Goal: Task Accomplishment & Management: Manage account settings

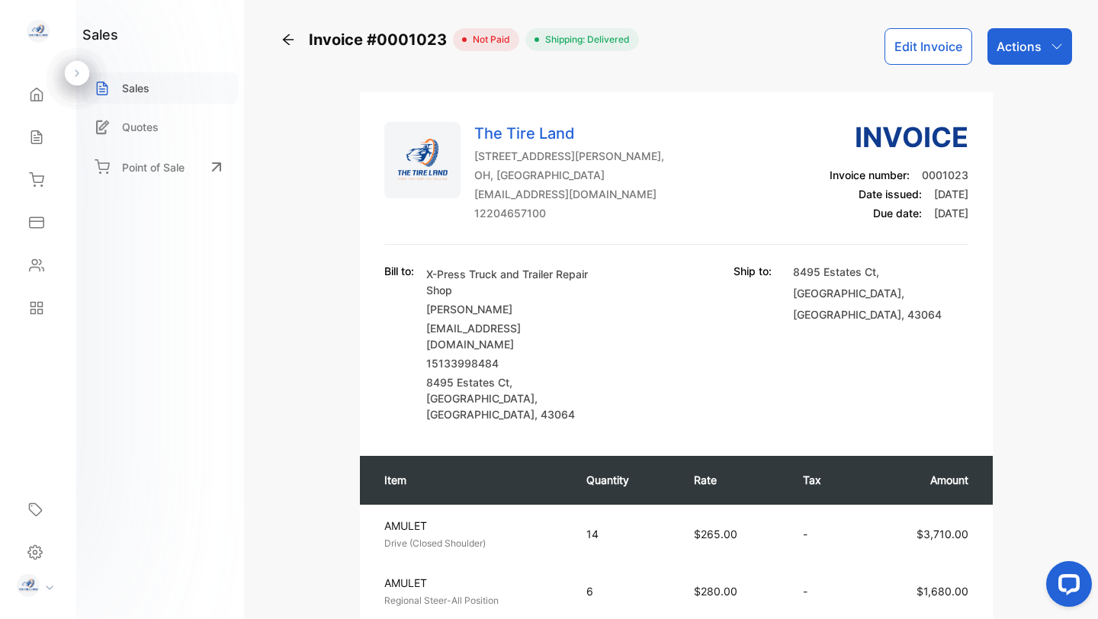
click at [115, 92] on div "Sales" at bounding box center [160, 87] width 156 height 31
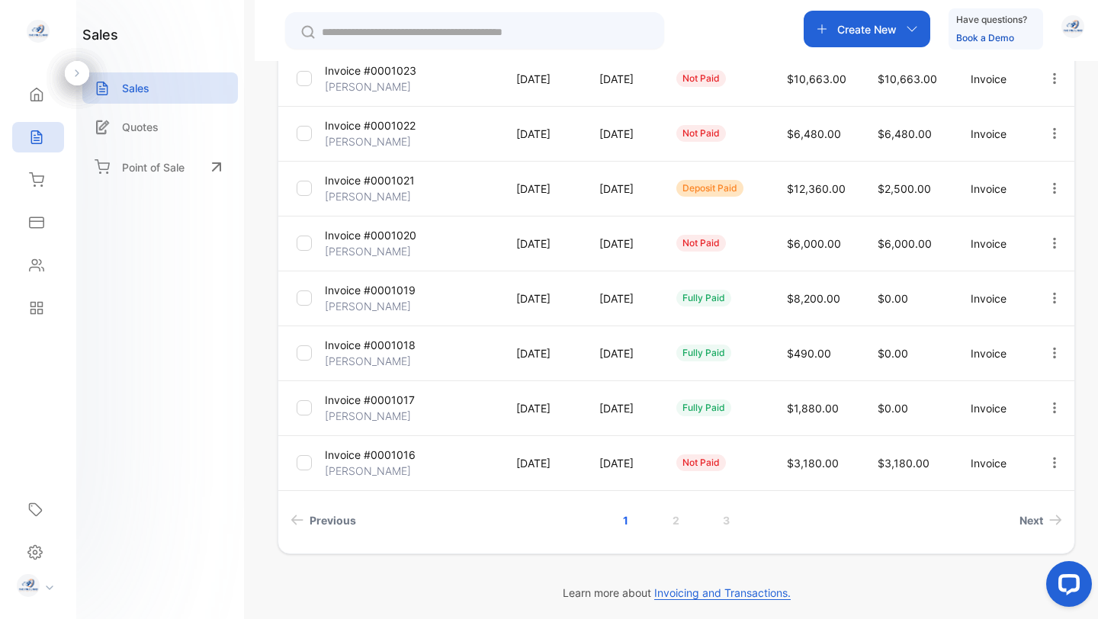
scroll to position [378, 0]
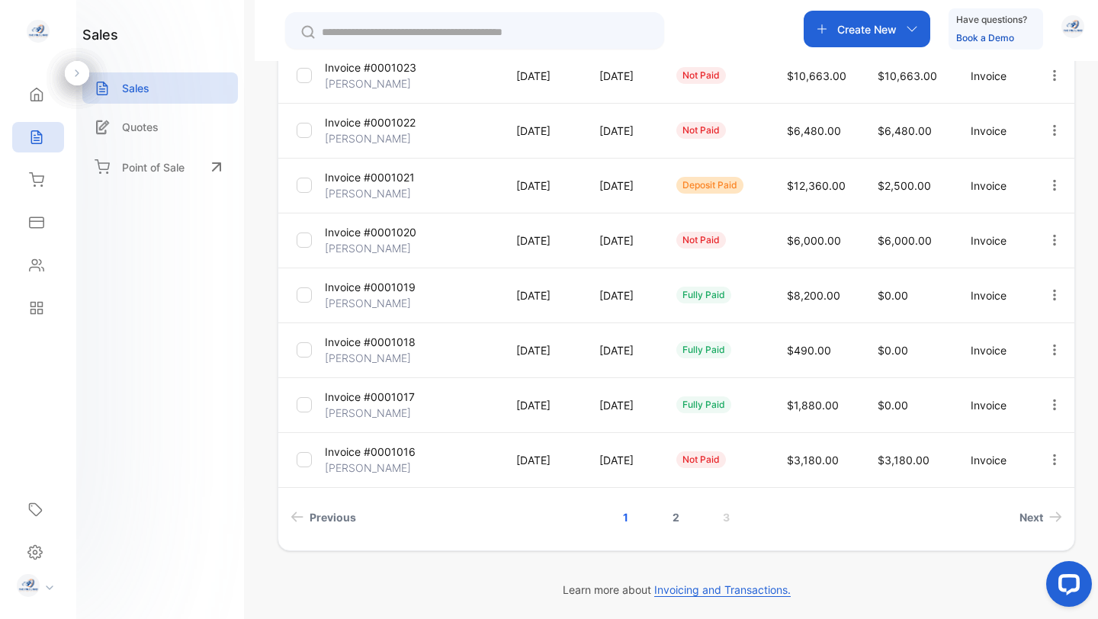
click at [675, 520] on link "2" at bounding box center [676, 517] width 43 height 28
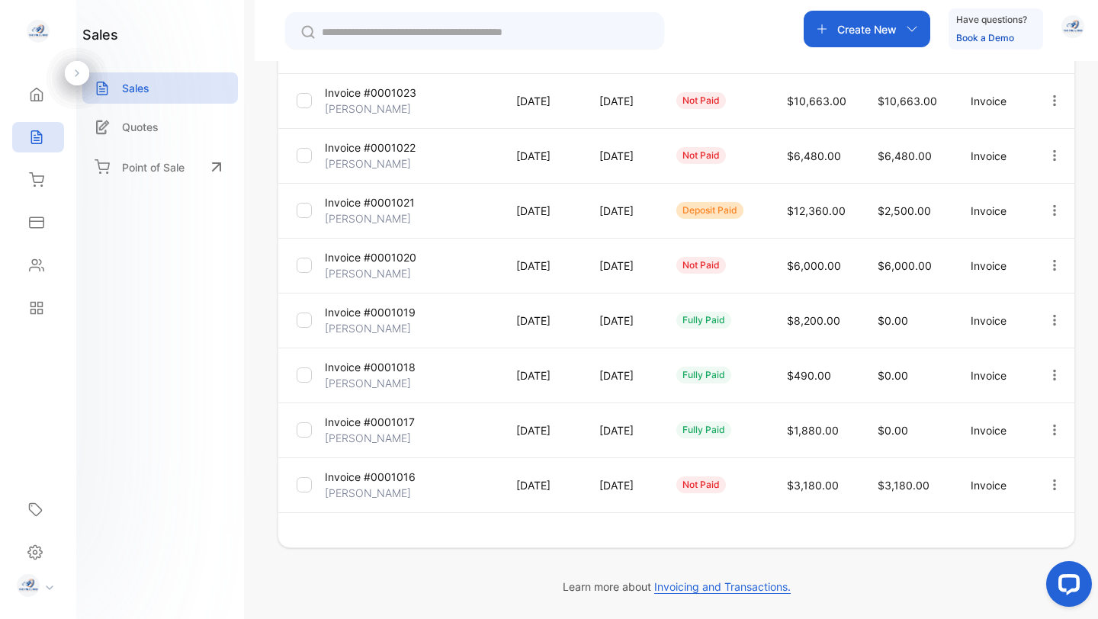
scroll to position [352, 0]
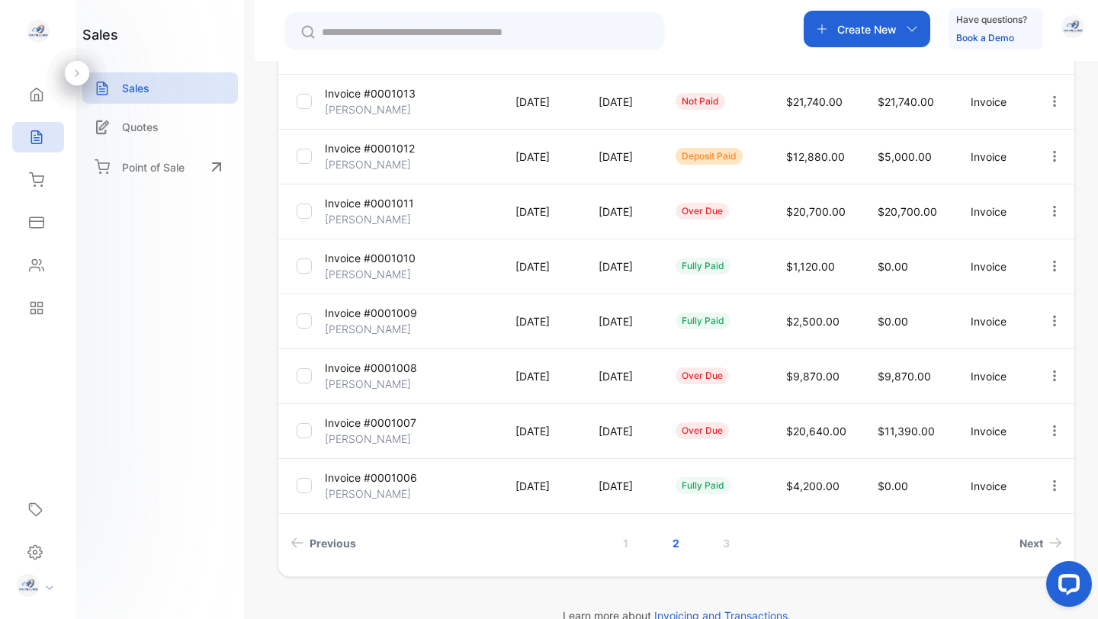
click at [347, 203] on p "Invoice #0001011" at bounding box center [369, 203] width 89 height 16
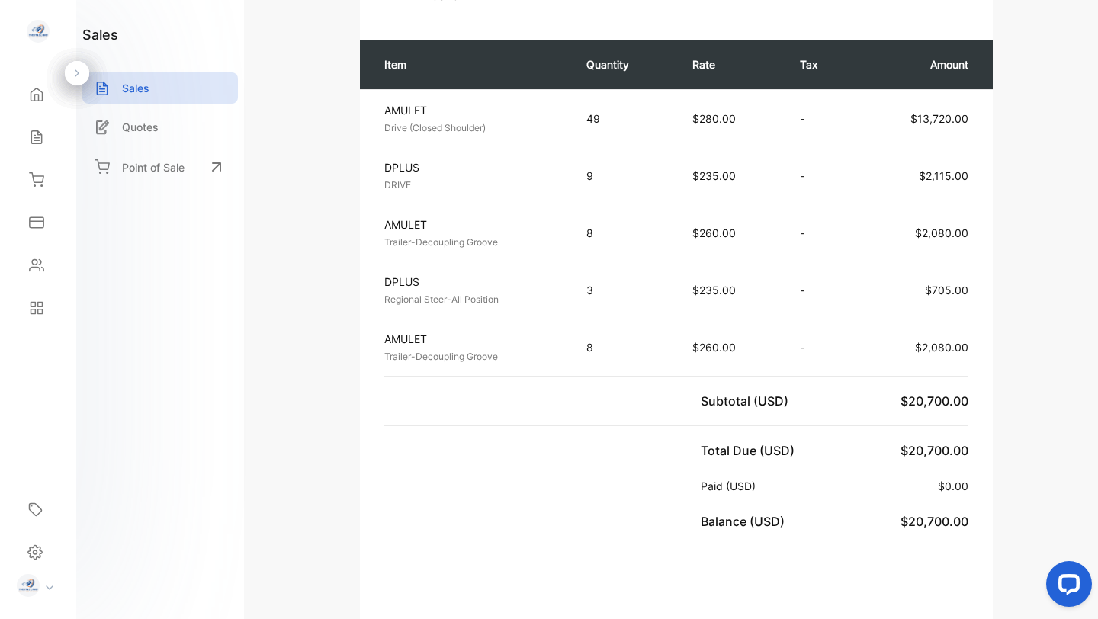
click at [1045, 146] on div "The Tire Land [STREET_ADDRESS][PERSON_NAME] [EMAIL_ADDRESS][DOMAIN_NAME] 122046…" at bounding box center [677, 372] width 792 height 1263
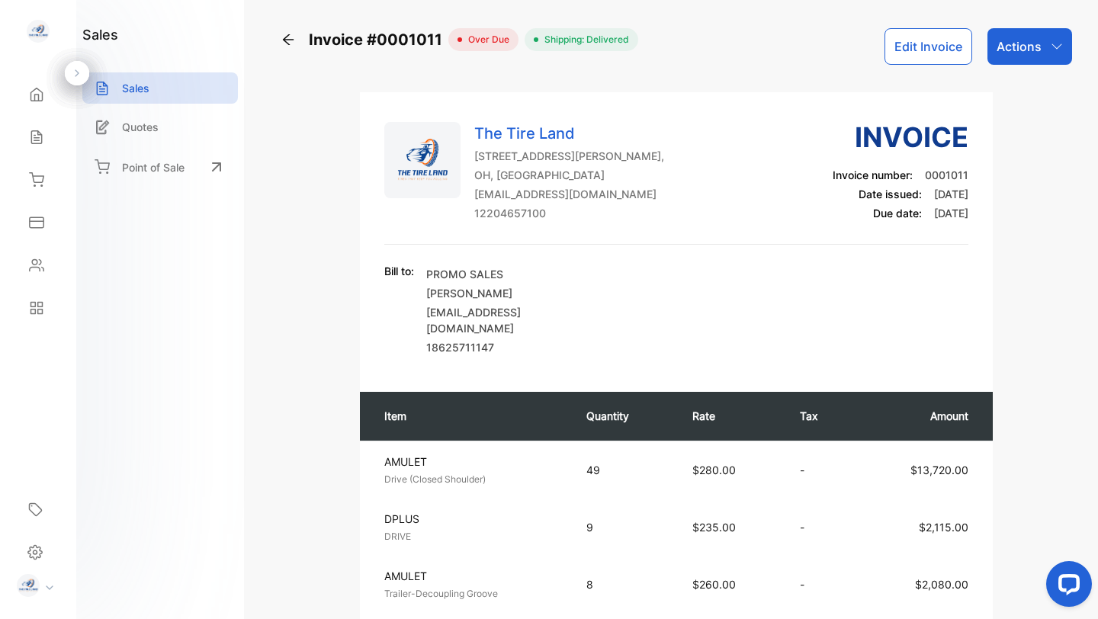
click at [906, 47] on button "Edit Invoice" at bounding box center [929, 46] width 88 height 37
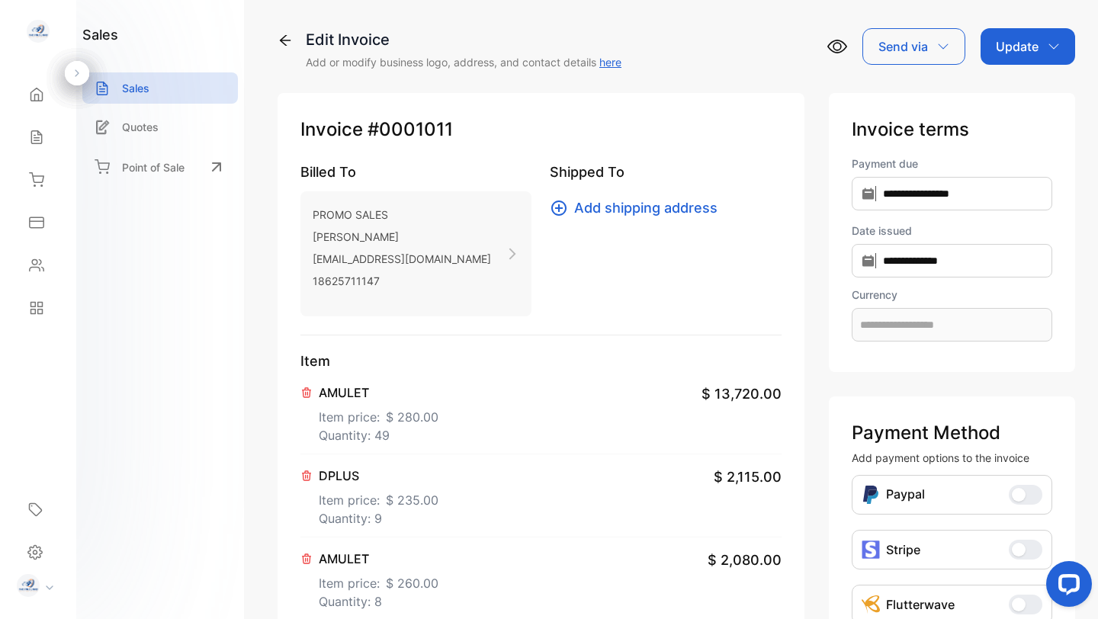
type input "**********"
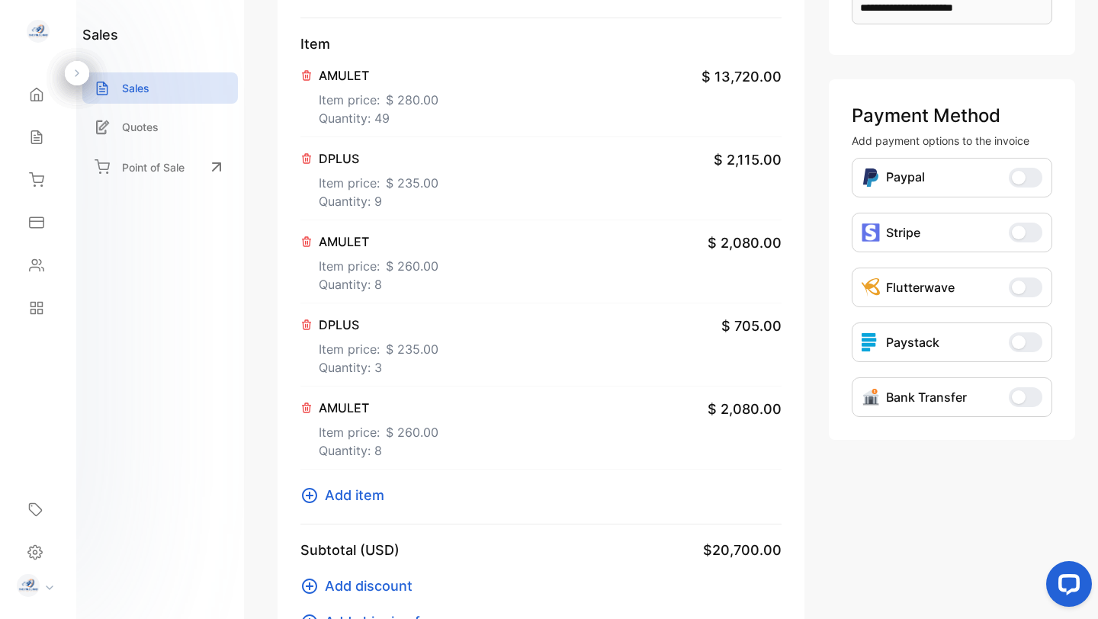
scroll to position [323, 0]
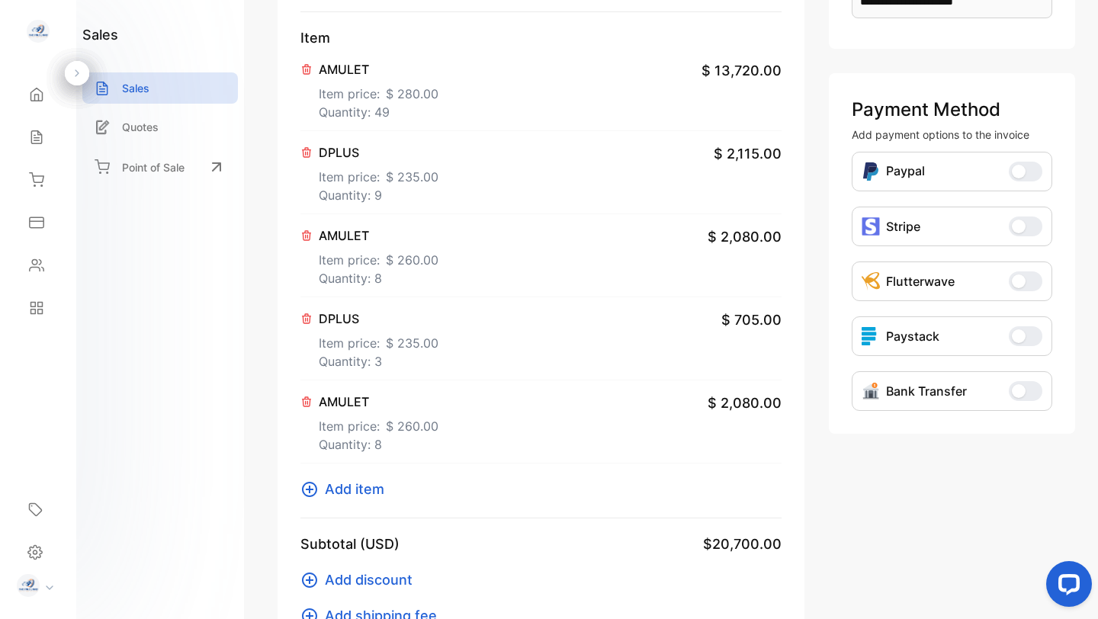
click at [347, 253] on p "Item price: $ 260.00" at bounding box center [379, 257] width 120 height 24
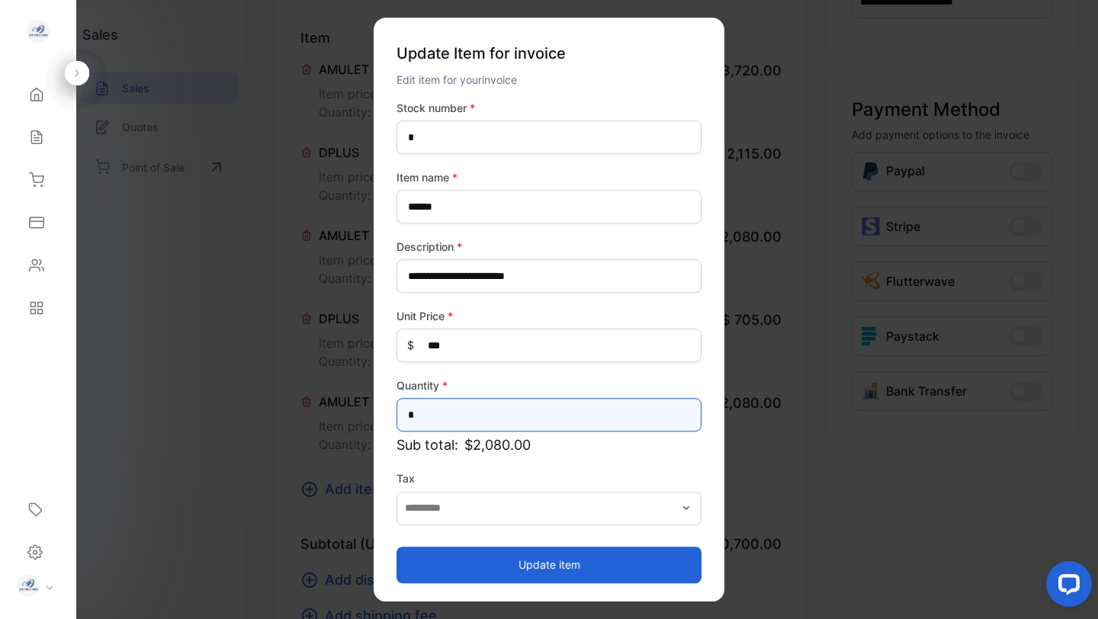
drag, startPoint x: 418, startPoint y: 413, endPoint x: 388, endPoint y: 412, distance: 30.6
click at [388, 413] on div "**********" at bounding box center [549, 310] width 351 height 584
type input "**"
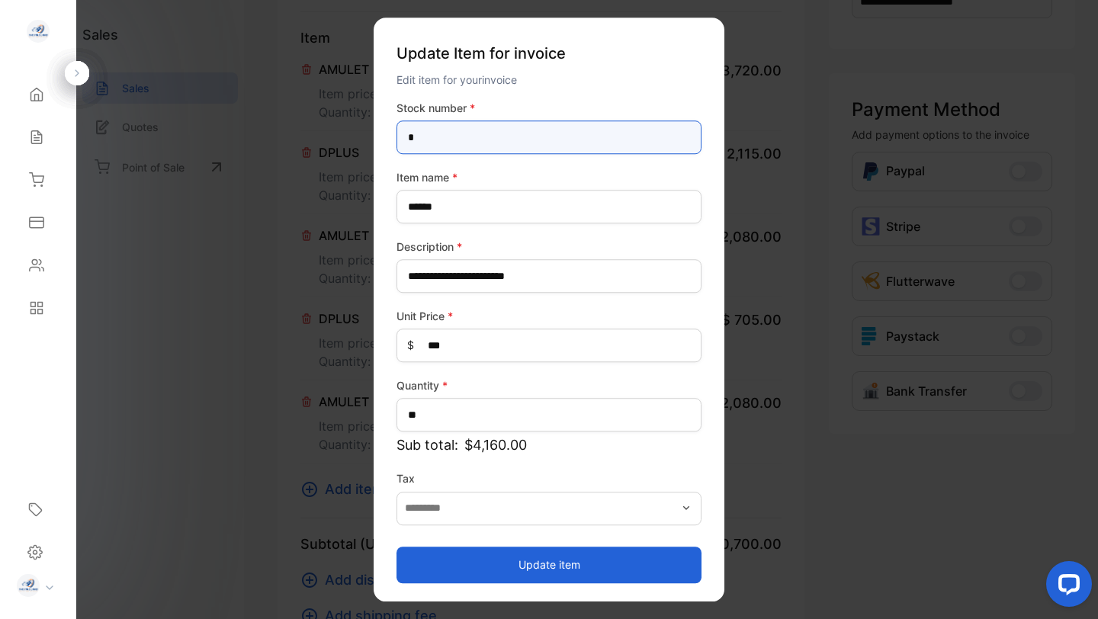
drag, startPoint x: 431, startPoint y: 137, endPoint x: 371, endPoint y: 137, distance: 59.5
type number-inputstocknumber "*****"
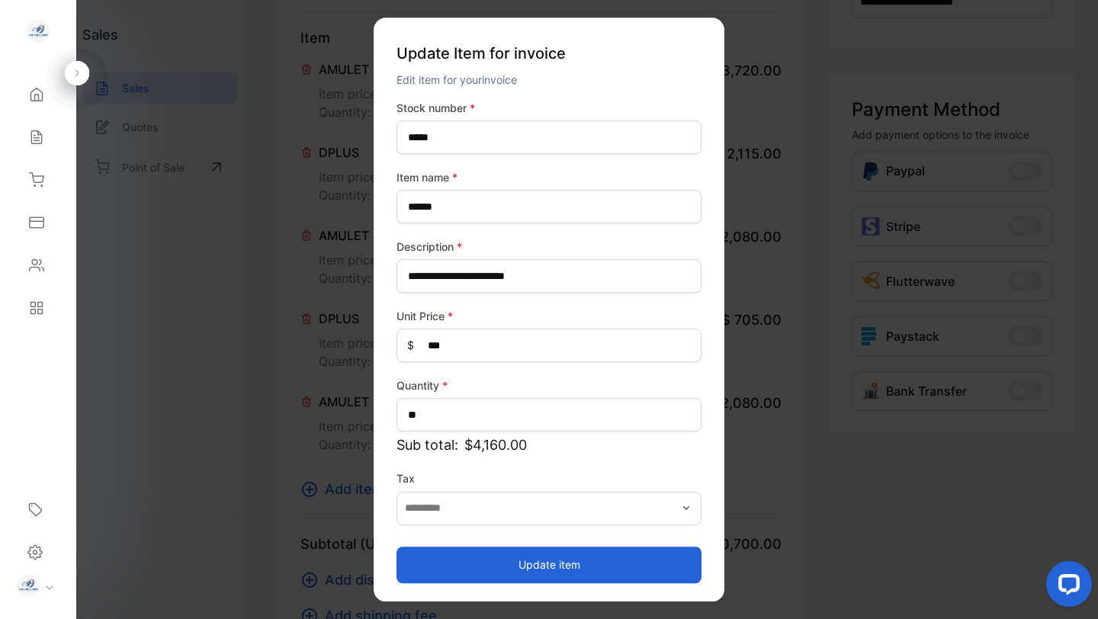
click at [545, 564] on button "Update item" at bounding box center [549, 565] width 305 height 37
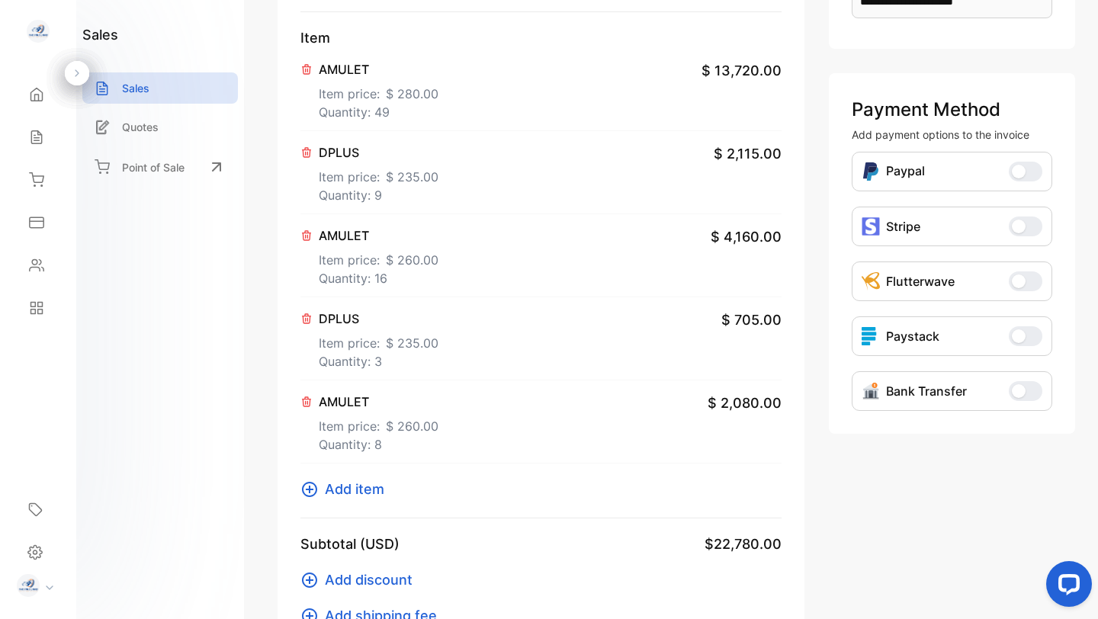
click at [328, 492] on span "Add item" at bounding box center [355, 489] width 60 height 21
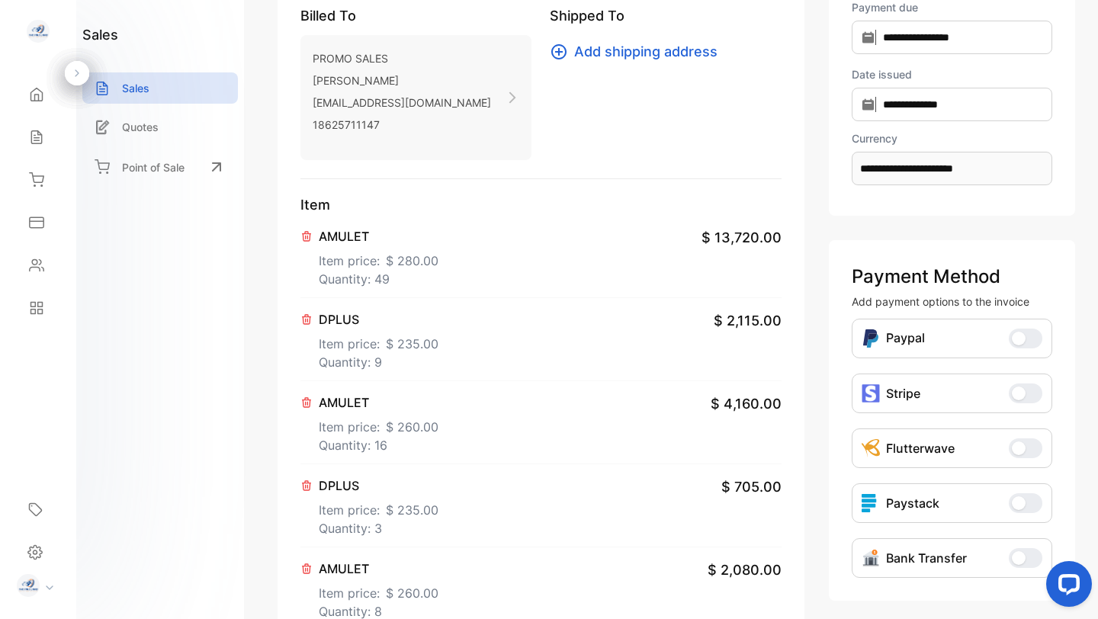
scroll to position [0, 0]
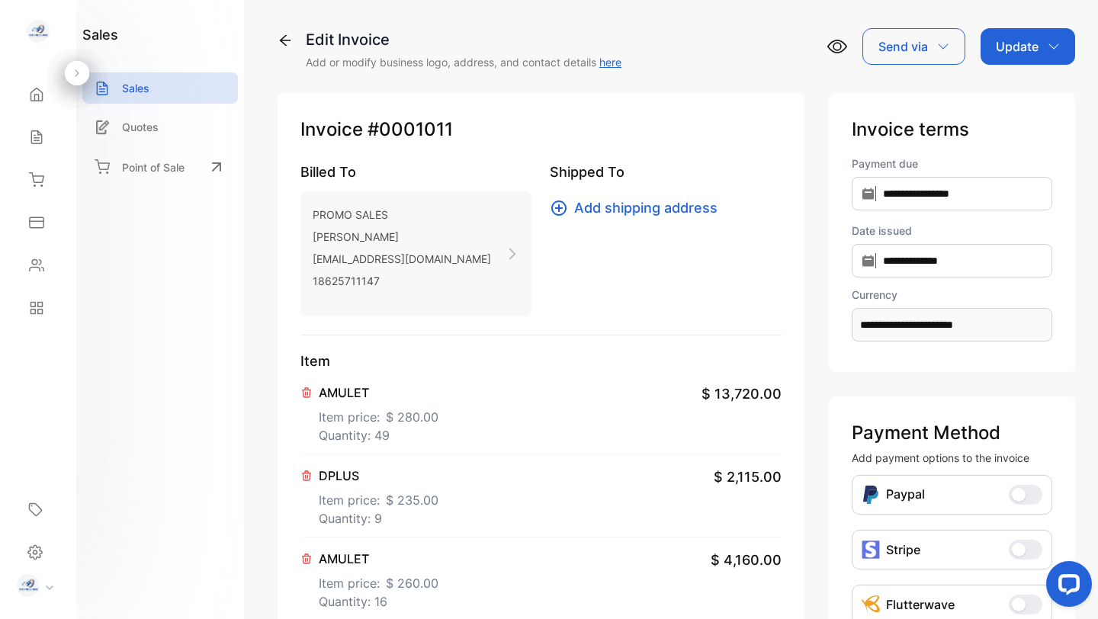
click at [1012, 50] on p "Update" at bounding box center [1017, 46] width 43 height 18
click at [1017, 94] on div "Invoice" at bounding box center [1031, 97] width 88 height 31
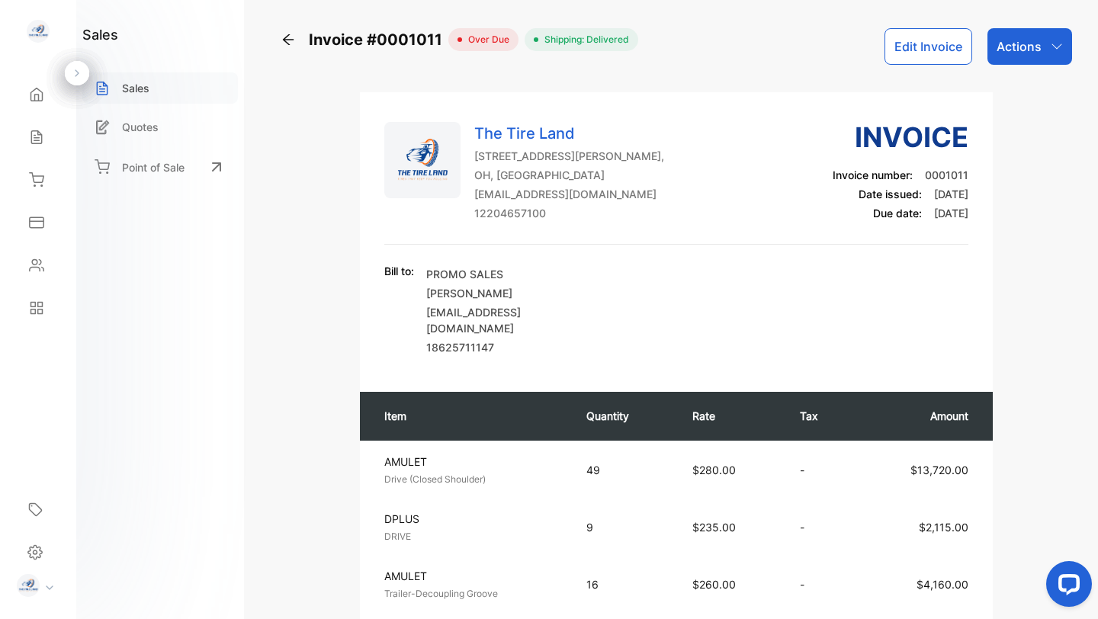
click at [134, 85] on p "Sales" at bounding box center [135, 88] width 27 height 16
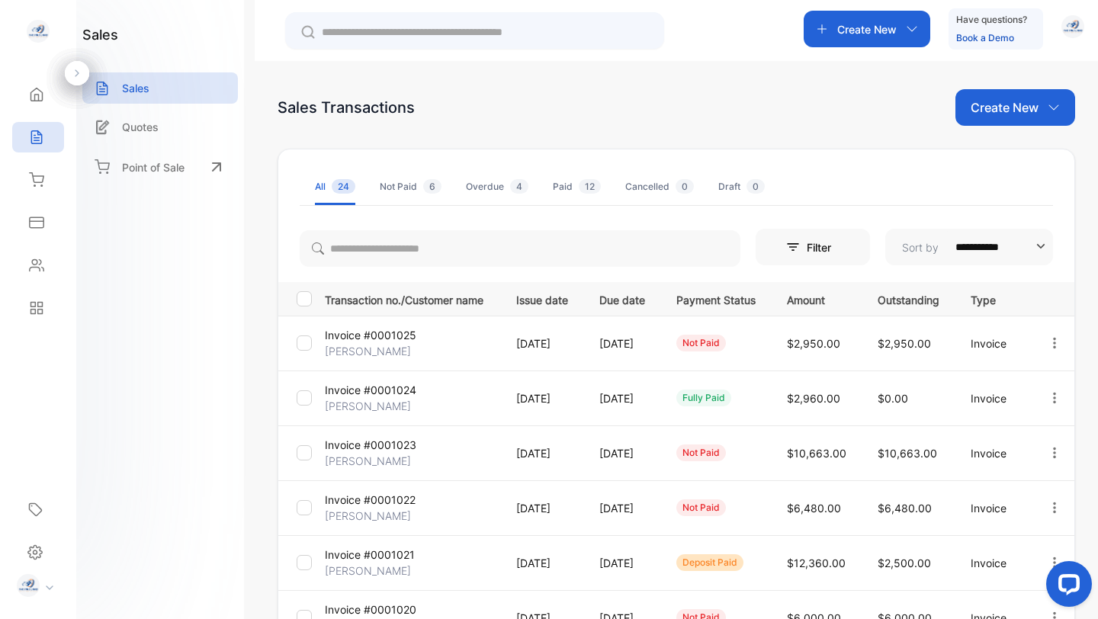
click at [388, 447] on p "Invoice #0001023" at bounding box center [371, 445] width 92 height 16
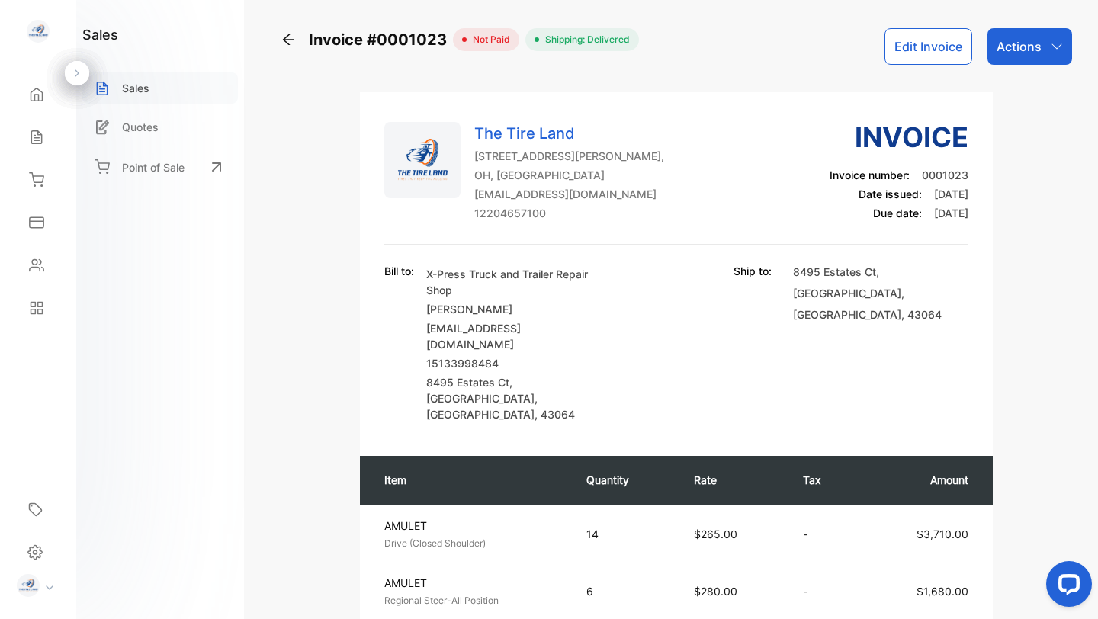
click at [145, 82] on p "Sales" at bounding box center [135, 88] width 27 height 16
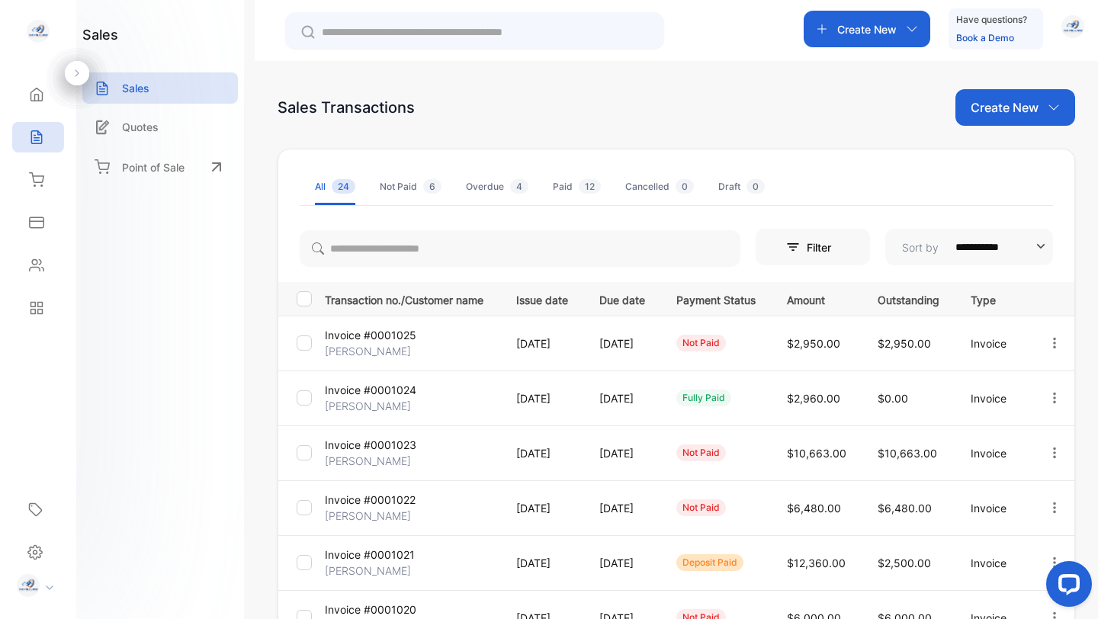
click at [377, 502] on p "Invoice #0001022" at bounding box center [370, 500] width 91 height 16
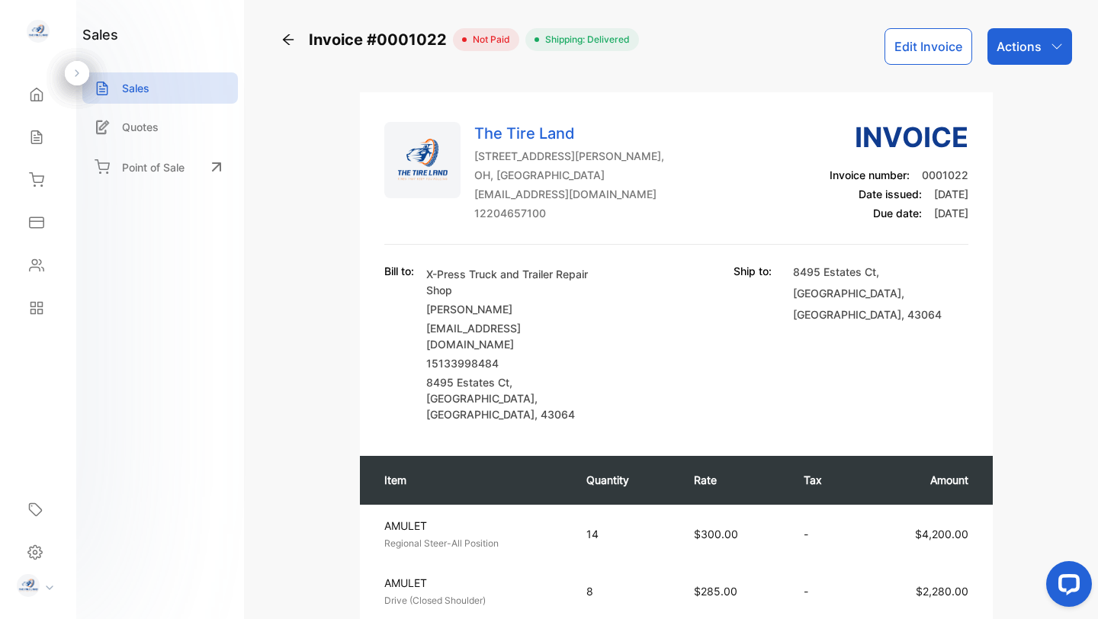
click at [922, 49] on button "Edit Invoice" at bounding box center [929, 46] width 88 height 37
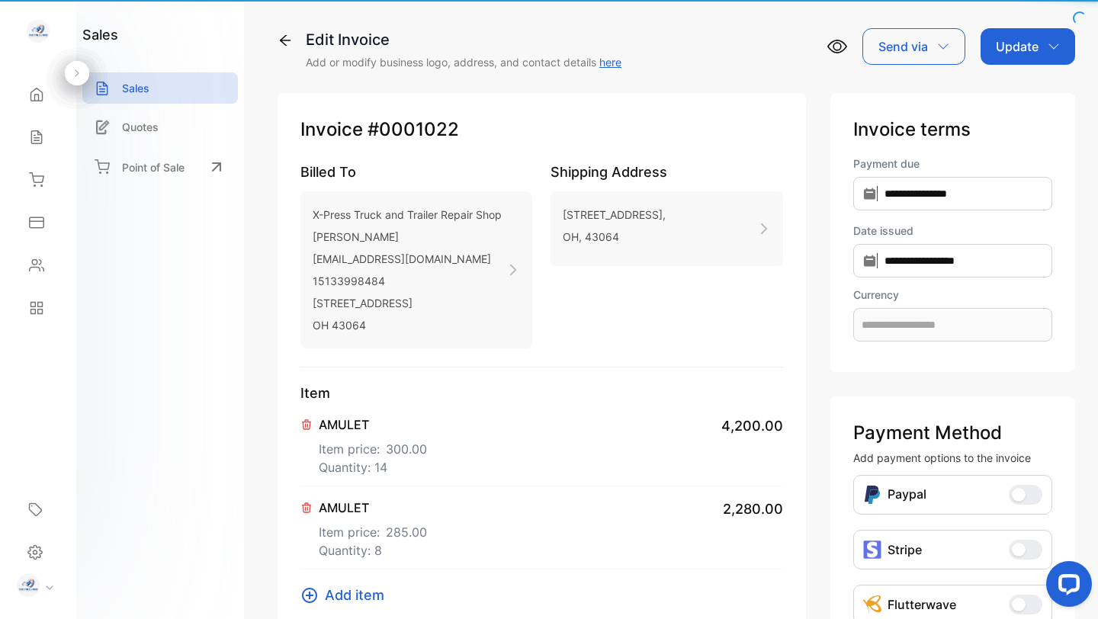
type input "**********"
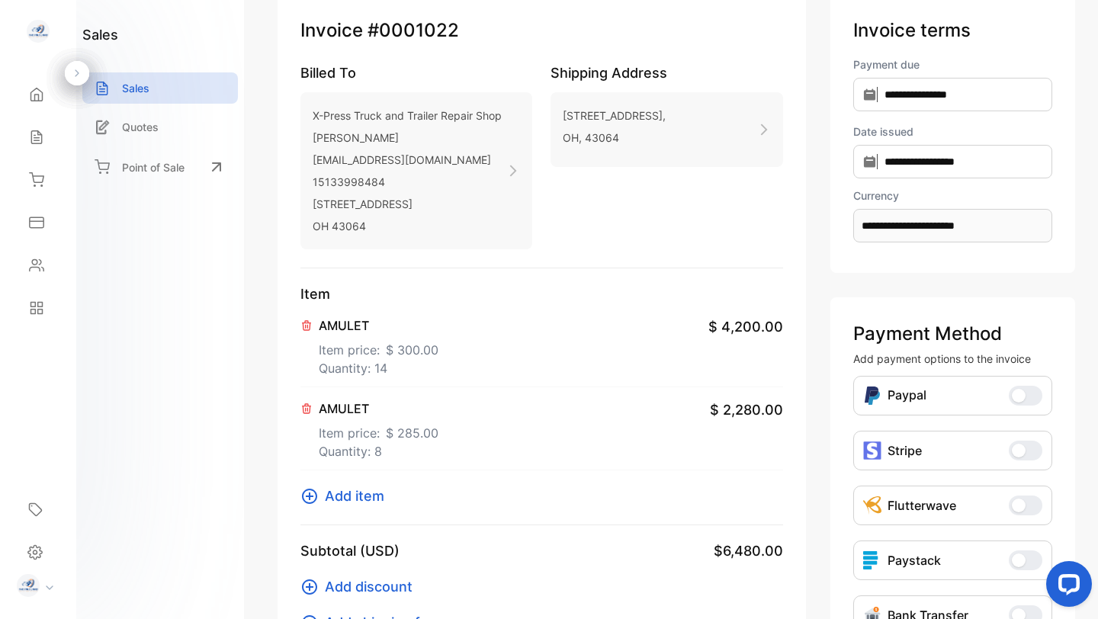
scroll to position [101, 0]
click at [343, 335] on p "Item price: $ 300.00" at bounding box center [379, 345] width 120 height 24
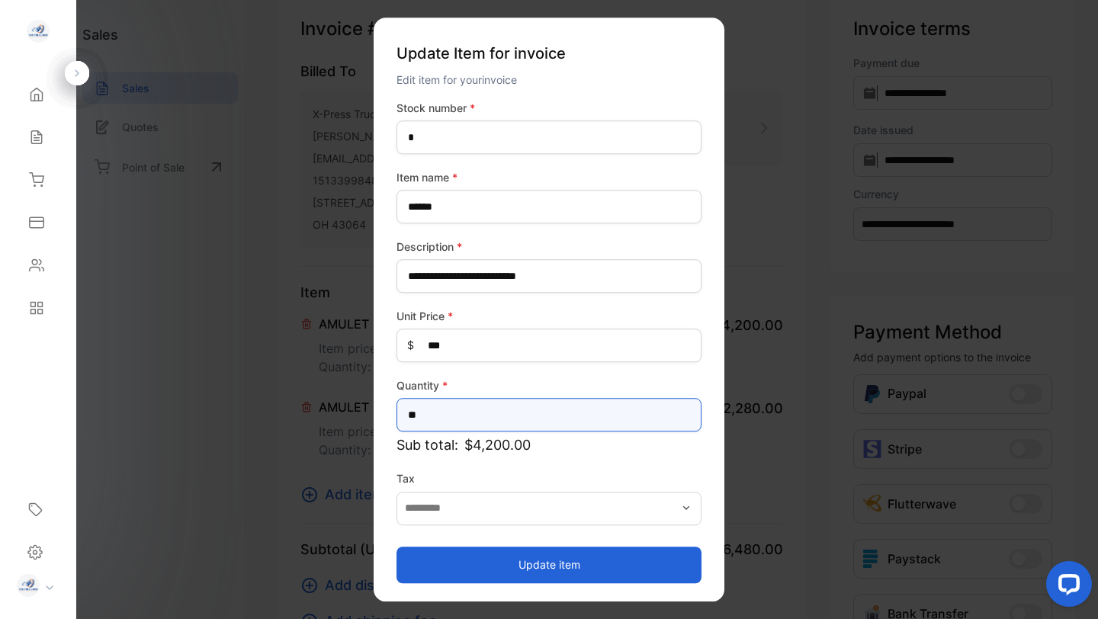
drag, startPoint x: 429, startPoint y: 415, endPoint x: 350, endPoint y: 413, distance: 78.6
type input "**"
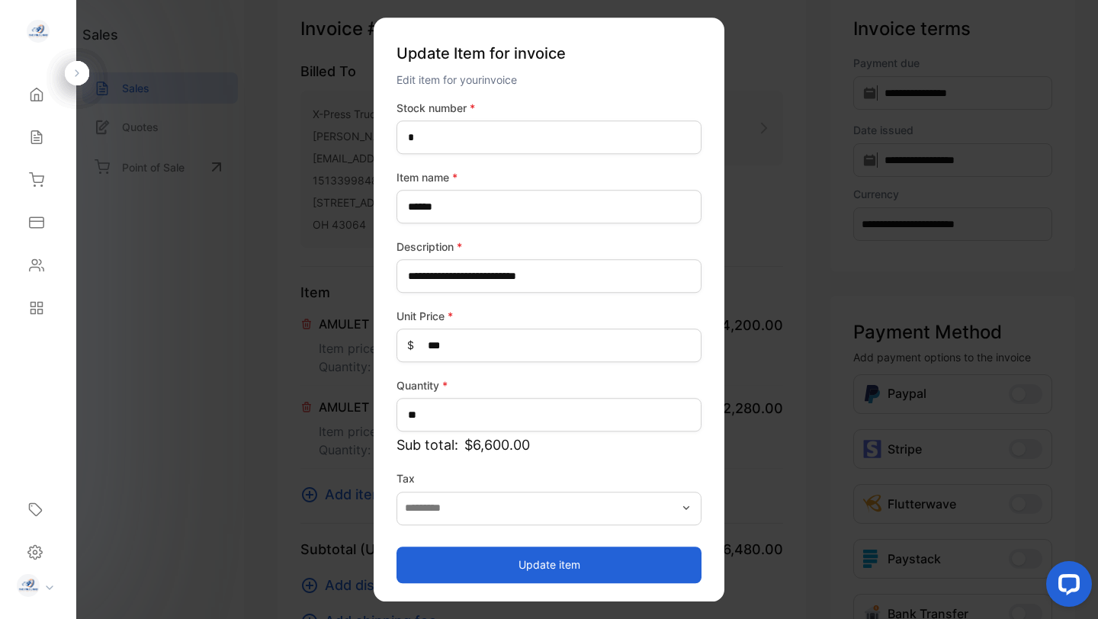
click at [475, 570] on button "Update item" at bounding box center [549, 565] width 305 height 37
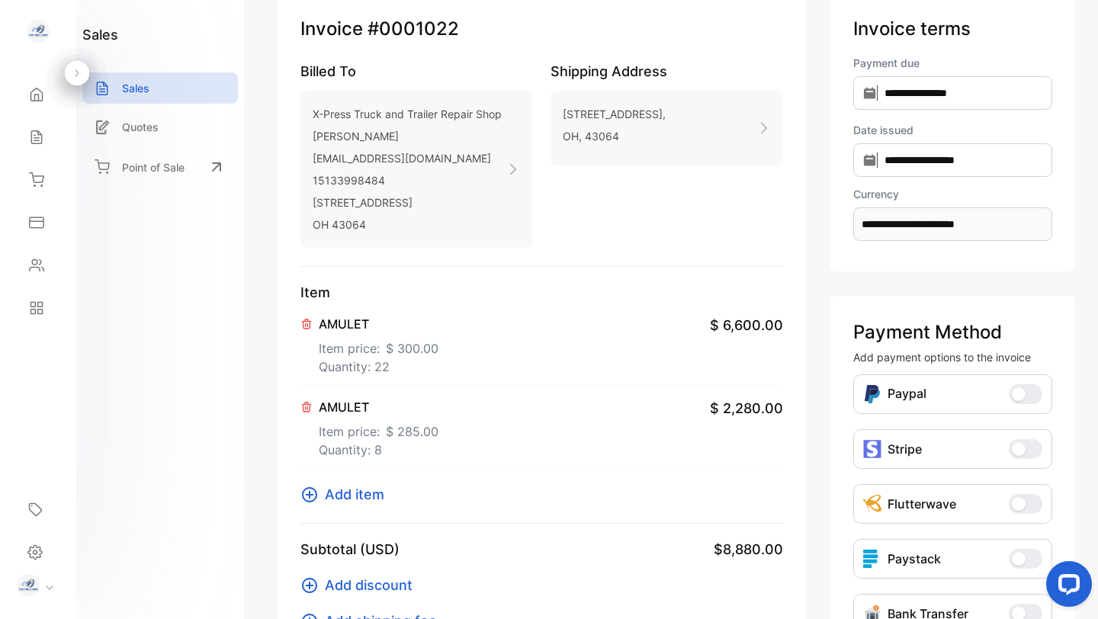
scroll to position [0, 0]
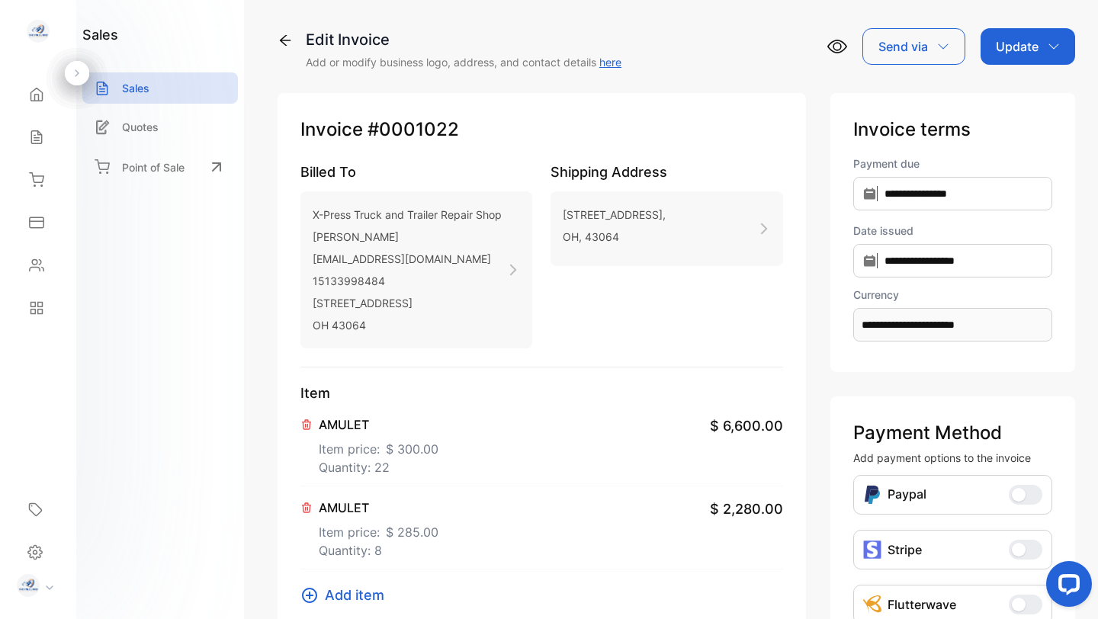
click at [1031, 37] on div "Update" at bounding box center [1028, 46] width 95 height 37
click at [1018, 91] on div "Invoice" at bounding box center [1031, 97] width 88 height 31
